Goal: Communication & Community: Answer question/provide support

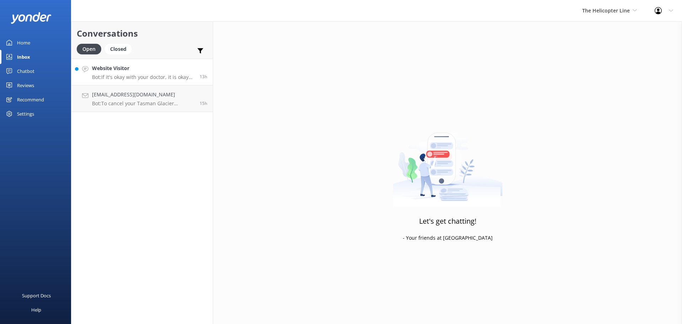
click at [145, 69] on h4 "Website Visitor" at bounding box center [143, 68] width 102 height 8
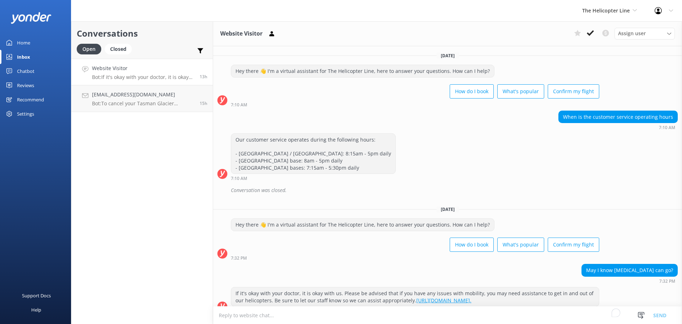
scroll to position [11, 0]
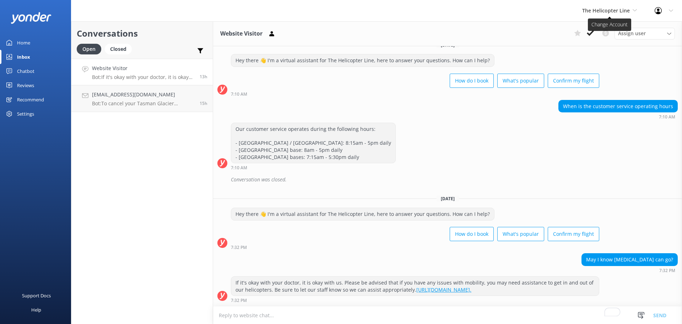
click at [592, 33] on icon at bounding box center [590, 32] width 7 height 7
click at [619, 11] on span "The Helicopter Line" at bounding box center [606, 10] width 48 height 7
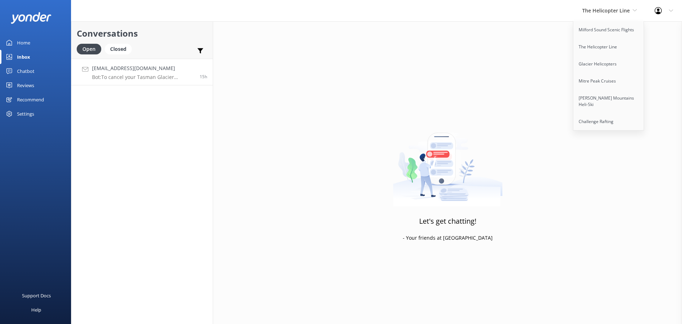
click at [148, 78] on p "Bot: To cancel your Tasman Glacier [PERSON_NAME] booking, please contact the Ao…" at bounding box center [143, 77] width 102 height 6
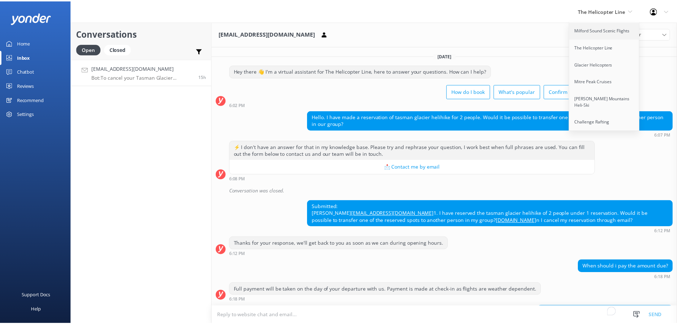
scroll to position [66, 0]
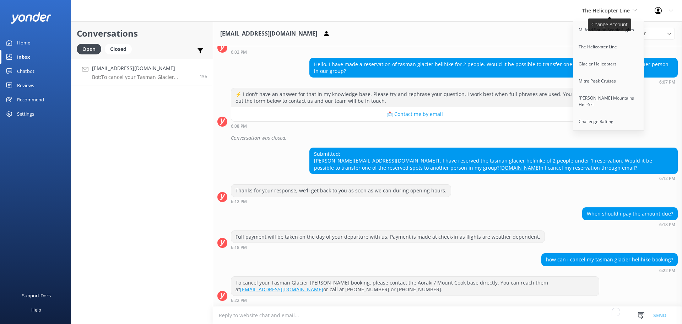
click at [620, 12] on span "The Helicopter Line" at bounding box center [606, 10] width 48 height 7
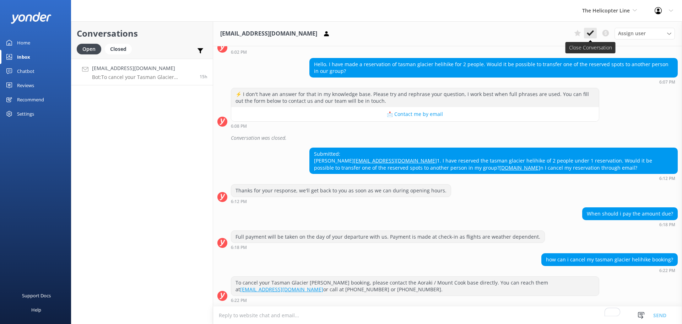
click at [587, 34] on icon at bounding box center [590, 32] width 7 height 7
click at [608, 13] on span "The Helicopter Line" at bounding box center [606, 10] width 48 height 7
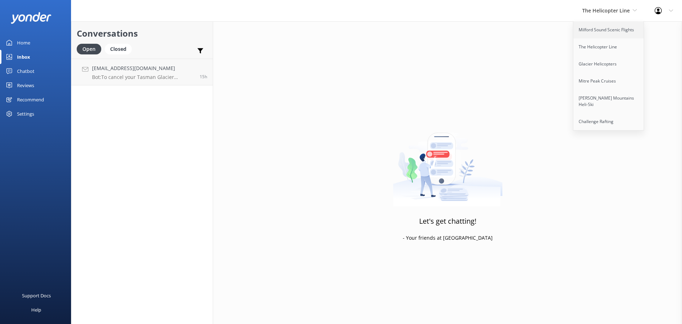
click at [607, 32] on link "Milford Sound Scenic Flights" at bounding box center [608, 29] width 71 height 17
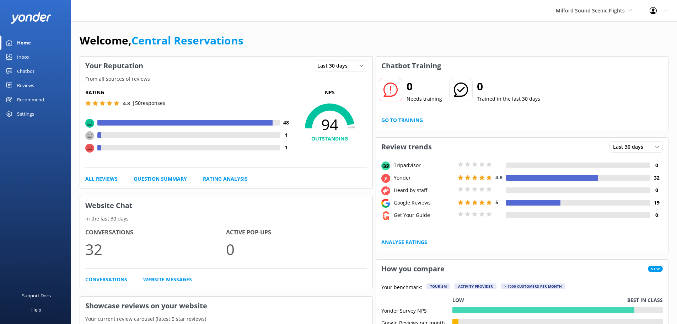
click at [24, 55] on div "Inbox" at bounding box center [23, 57] width 12 height 14
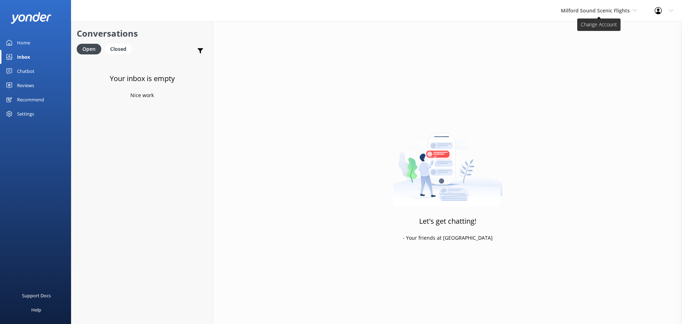
click at [617, 12] on span "Milford Sound Scenic Flights" at bounding box center [595, 10] width 69 height 7
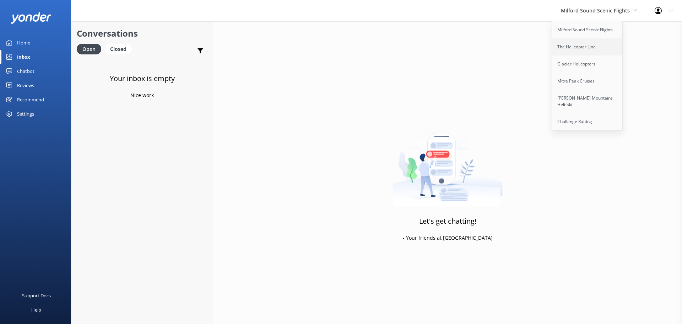
click at [596, 47] on link "The Helicopter Line" at bounding box center [587, 46] width 71 height 17
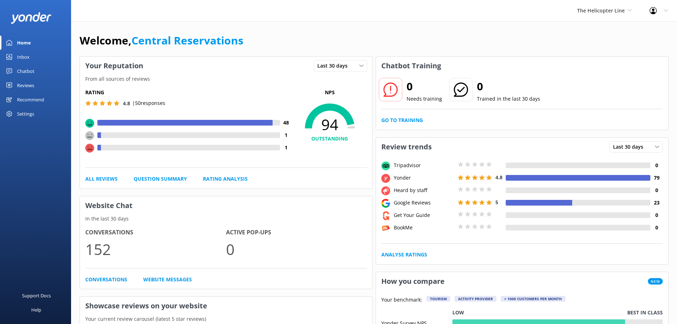
click at [27, 52] on div "Inbox" at bounding box center [23, 57] width 12 height 14
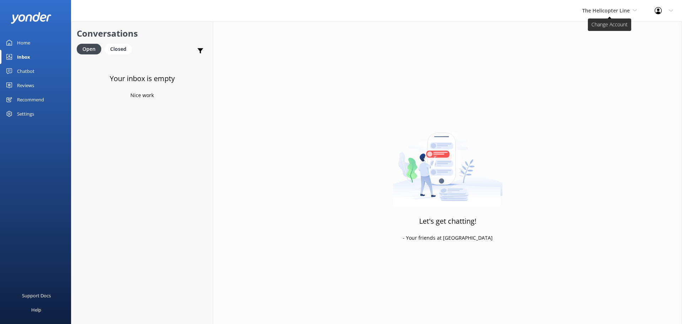
click at [609, 13] on span "The Helicopter Line" at bounding box center [606, 10] width 48 height 7
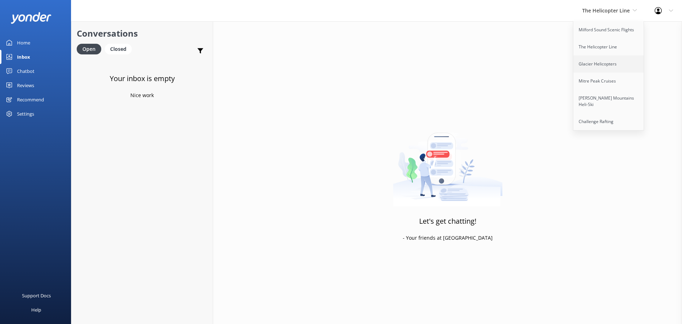
click at [606, 65] on link "Glacier Helicopters" at bounding box center [608, 63] width 71 height 17
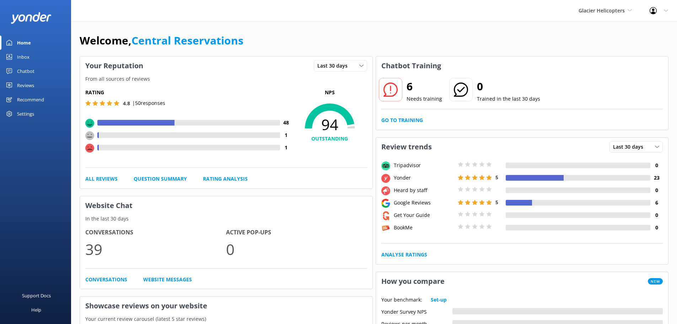
click at [27, 70] on div "Chatbot" at bounding box center [25, 71] width 17 height 14
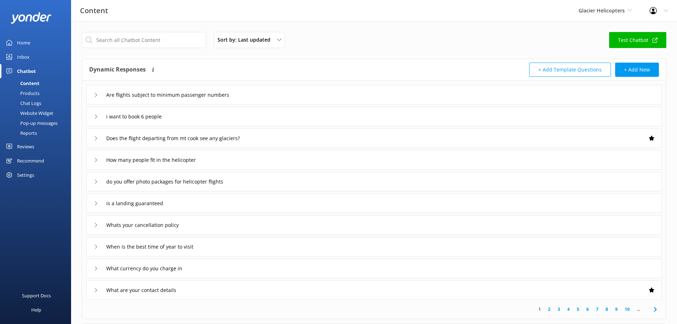
click at [31, 60] on link "Inbox" at bounding box center [35, 57] width 71 height 14
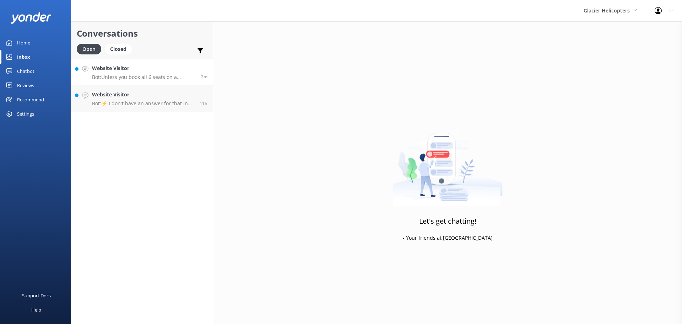
click at [159, 82] on link "Website Visitor Bot: Unless you book all 6 seats on a helicopter, it is likely …" at bounding box center [141, 72] width 141 height 27
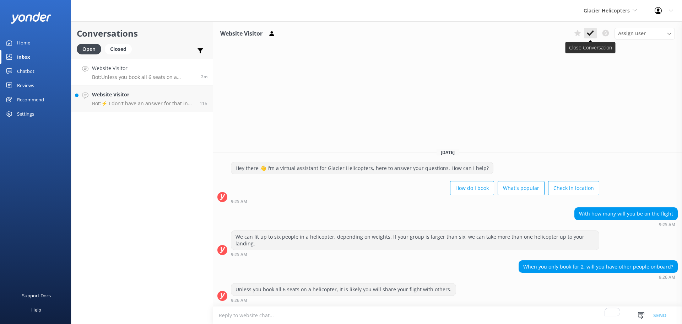
click at [588, 34] on use at bounding box center [590, 33] width 7 height 6
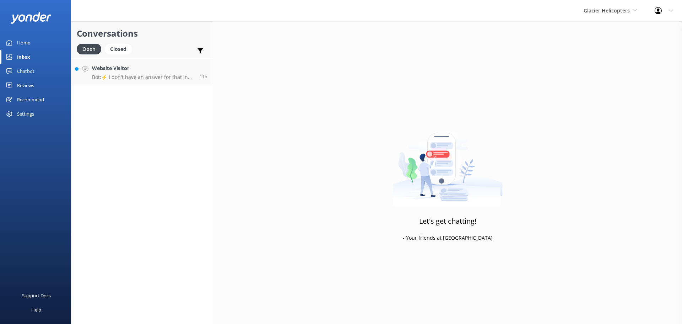
click at [124, 82] on link "Website Visitor Bot: ⚡ I don't have an answer for that in my knowledge base. Pl…" at bounding box center [141, 72] width 141 height 27
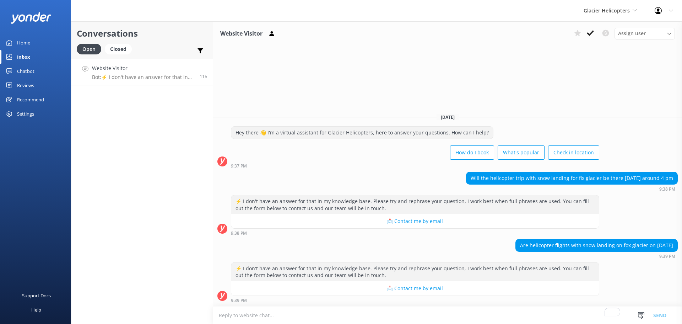
click at [27, 72] on div "Chatbot" at bounding box center [25, 71] width 17 height 14
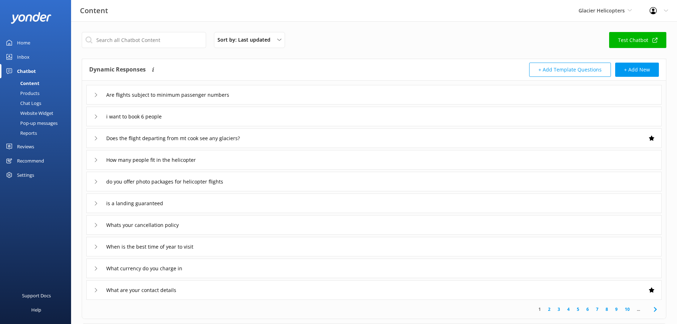
click at [41, 99] on div "Chat Logs" at bounding box center [22, 103] width 37 height 10
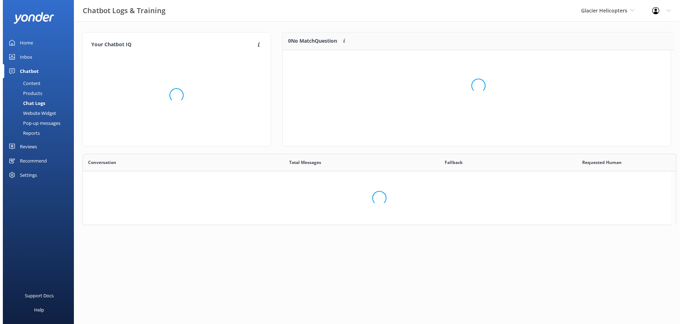
scroll to position [6, 6]
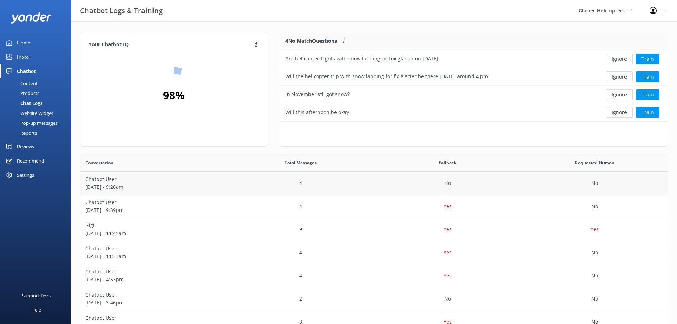
click at [161, 178] on p "Chatbot User" at bounding box center [153, 179] width 136 height 8
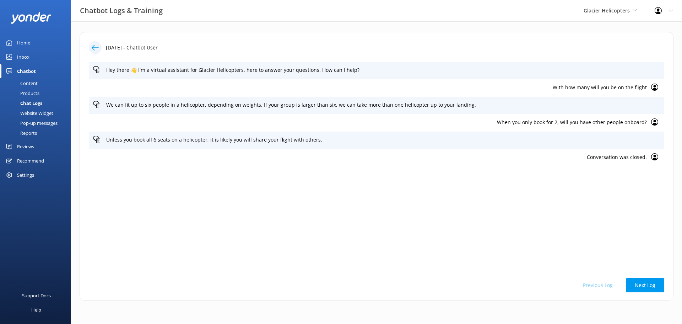
click at [199, 234] on div "Hey there 👋 I'm a virtual assistant for Glacier Helicopters, here to answer you…" at bounding box center [376, 166] width 575 height 208
click at [19, 57] on div "Inbox" at bounding box center [23, 57] width 12 height 14
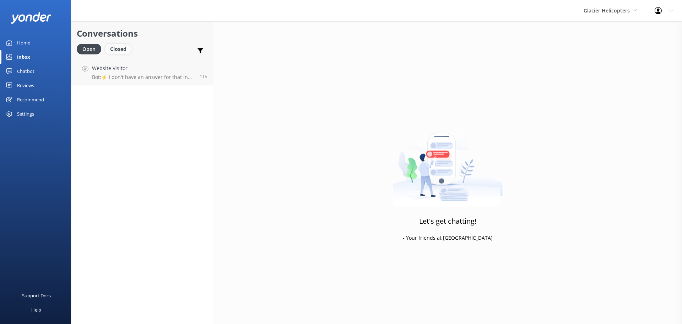
click at [118, 51] on div "Closed" at bounding box center [118, 49] width 27 height 11
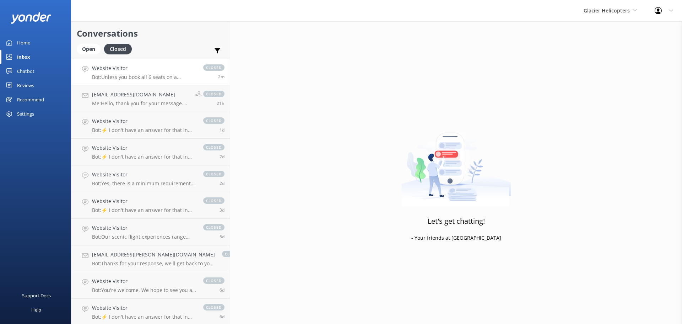
click at [121, 69] on h4 "Website Visitor" at bounding box center [144, 68] width 104 height 8
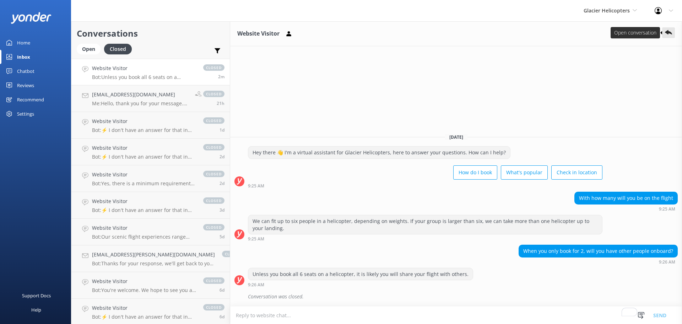
click at [665, 32] on icon at bounding box center [668, 32] width 7 height 7
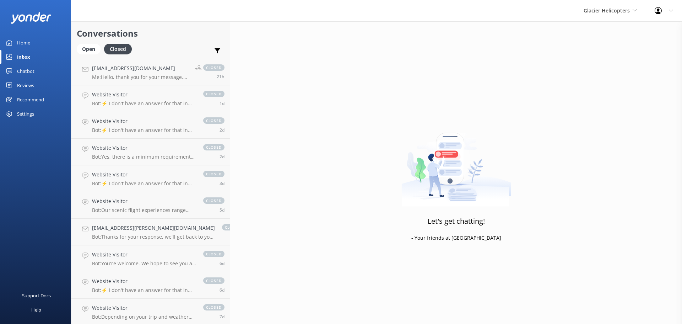
click at [26, 54] on div "Inbox" at bounding box center [23, 57] width 13 height 14
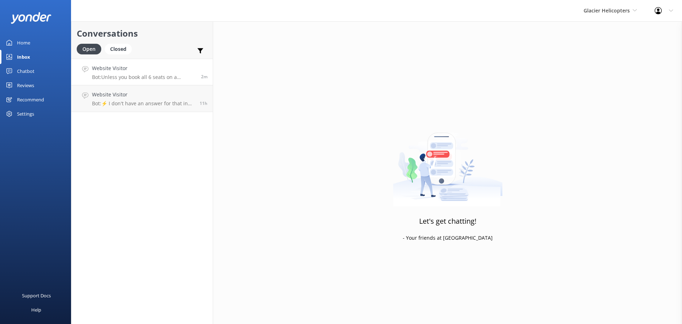
click at [124, 77] on p "Bot: Unless you book all 6 seats on a helicopter, it is likely you will share y…" at bounding box center [144, 77] width 104 height 6
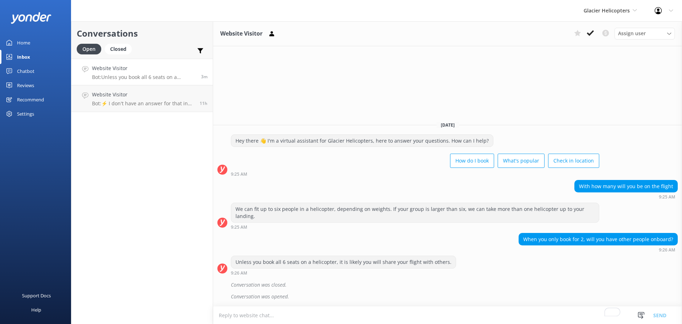
click at [508, 58] on div "Website Visitor Assign user [PERSON_NAME] [PERSON_NAME] [PERSON_NAME] Central R…" at bounding box center [447, 172] width 469 height 302
click at [178, 143] on div "Conversations Open Closed Important Converted Assigned to me Unassigned Website…" at bounding box center [142, 172] width 142 height 302
click at [153, 94] on h4 "Website Visitor" at bounding box center [143, 95] width 102 height 8
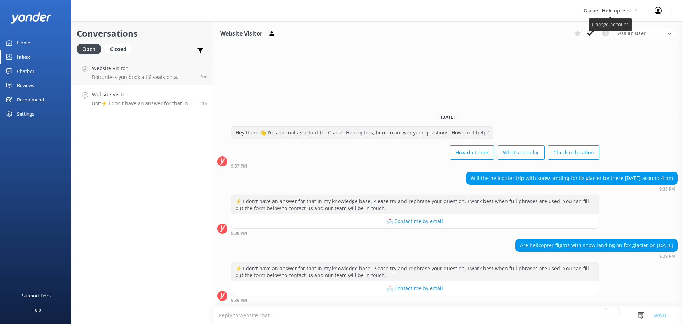
click at [629, 11] on span "Glacier Helicopters" at bounding box center [607, 10] width 46 height 7
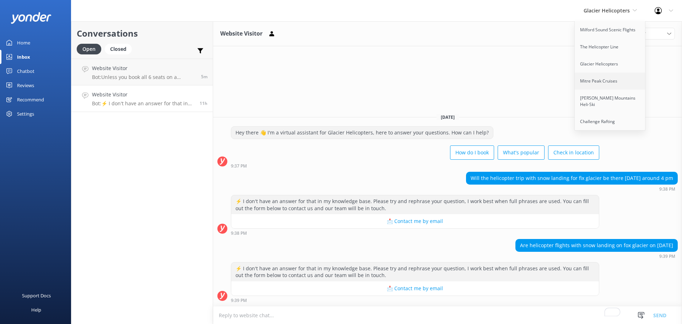
click at [624, 77] on link "Mitre Peak Cruises" at bounding box center [610, 80] width 71 height 17
